Goal: Information Seeking & Learning: Find specific fact

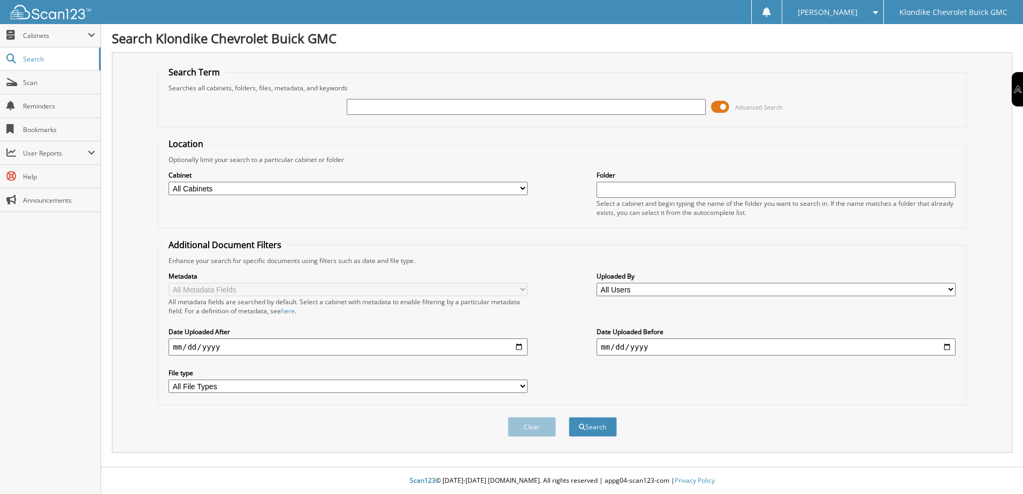
click at [459, 104] on input "text" at bounding box center [526, 107] width 359 height 16
type input "2348"
click at [569, 417] on button "Search" at bounding box center [593, 427] width 48 height 20
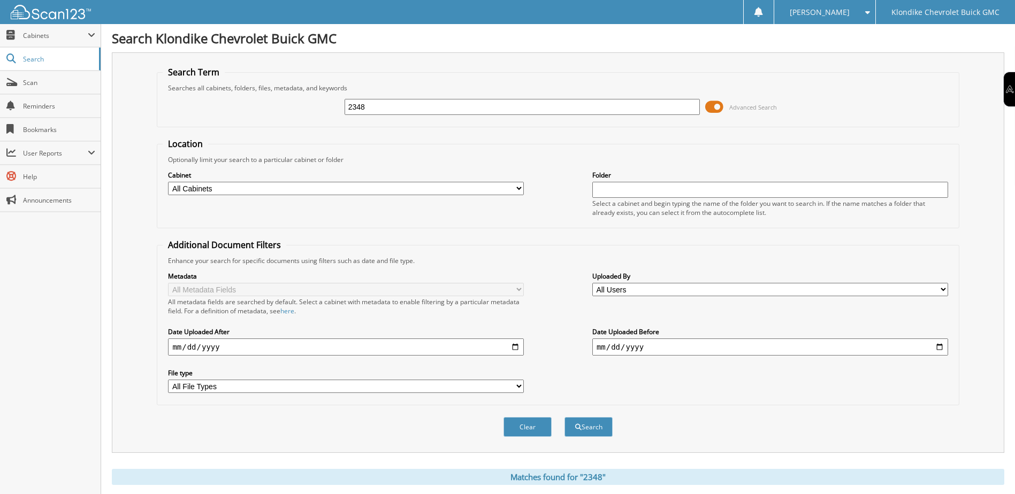
drag, startPoint x: 486, startPoint y: 110, endPoint x: 297, endPoint y: 108, distance: 188.3
click at [297, 108] on div "2348 Advanced Search" at bounding box center [558, 107] width 790 height 29
type input "2339"
click at [564, 417] on button "Search" at bounding box center [588, 427] width 48 height 20
drag, startPoint x: 389, startPoint y: 110, endPoint x: 305, endPoint y: 100, distance: 84.5
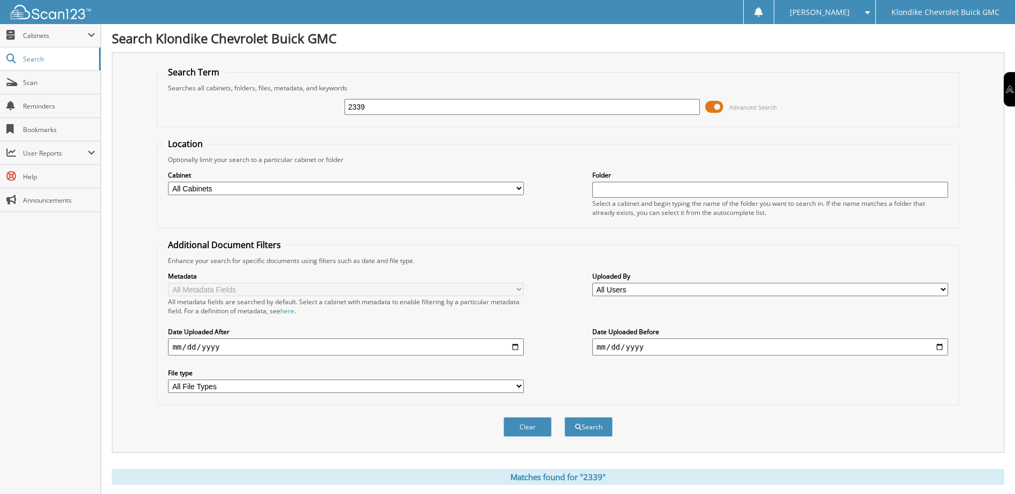
click at [305, 100] on div "2339 Advanced Search" at bounding box center [558, 107] width 790 height 29
type input "2340"
click at [564, 417] on button "Search" at bounding box center [588, 427] width 48 height 20
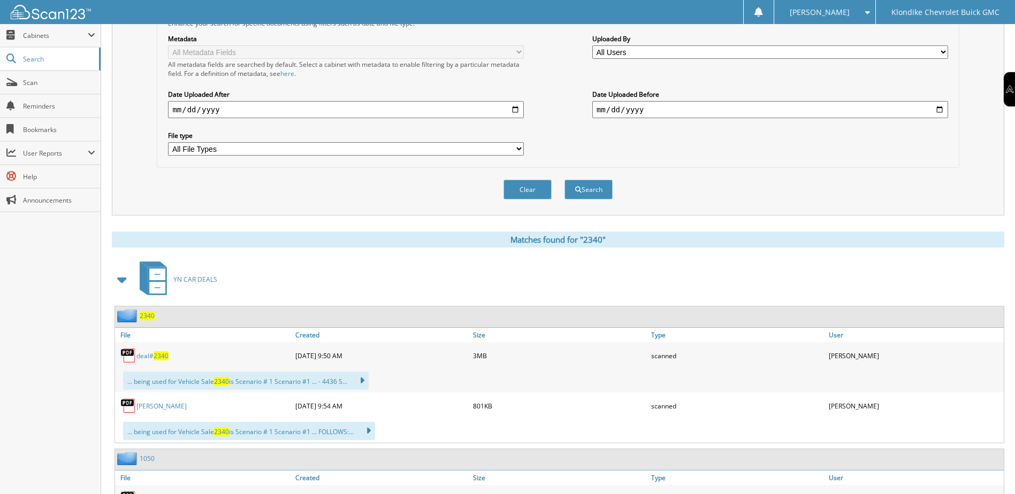
scroll to position [267, 0]
